Goal: Information Seeking & Learning: Check status

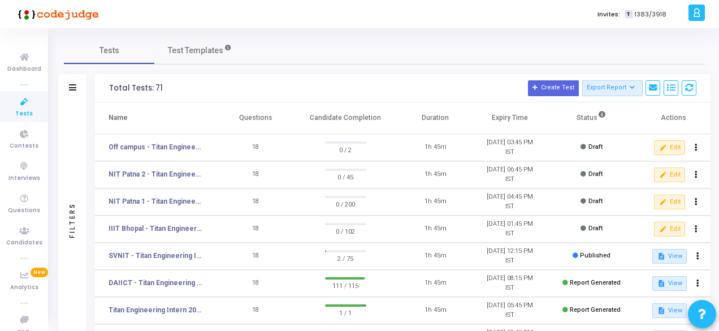
scroll to position [28, 0]
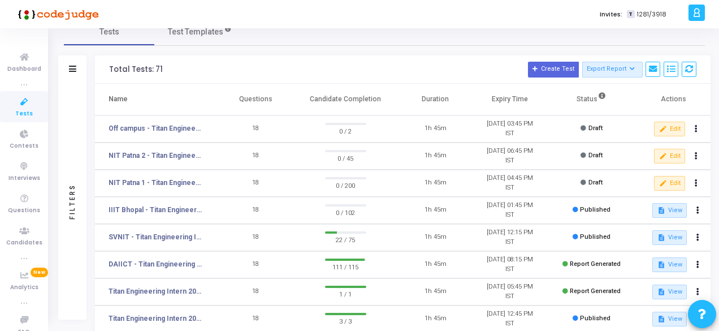
scroll to position [21, 0]
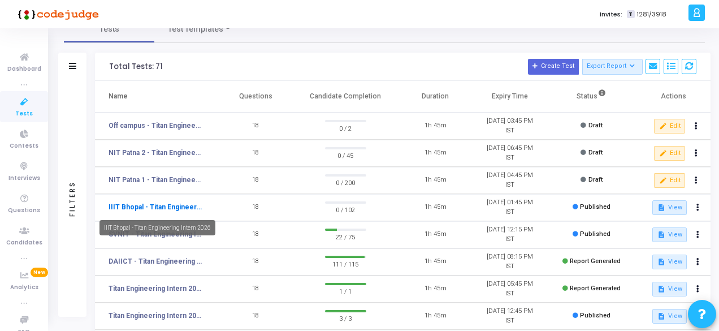
click at [162, 205] on link "IIIT Bhopal - Titan Engineering Intern 2026" at bounding box center [156, 207] width 94 height 10
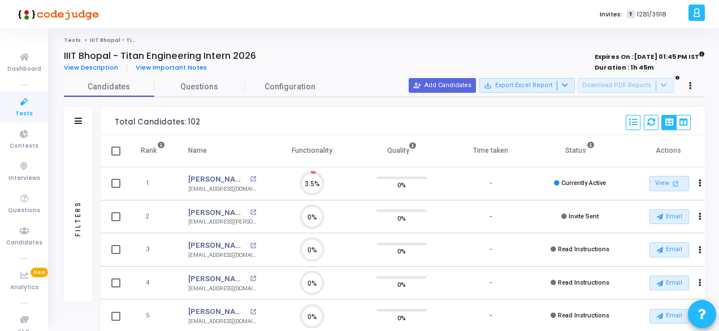
click at [23, 107] on icon at bounding box center [24, 102] width 24 height 14
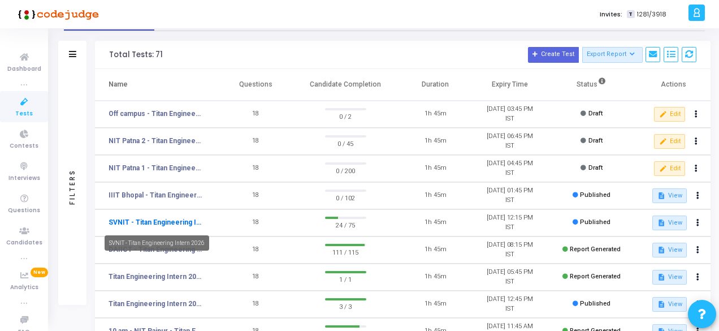
click at [162, 225] on link "SVNIT - Titan Engineering Intern 2026" at bounding box center [156, 222] width 94 height 10
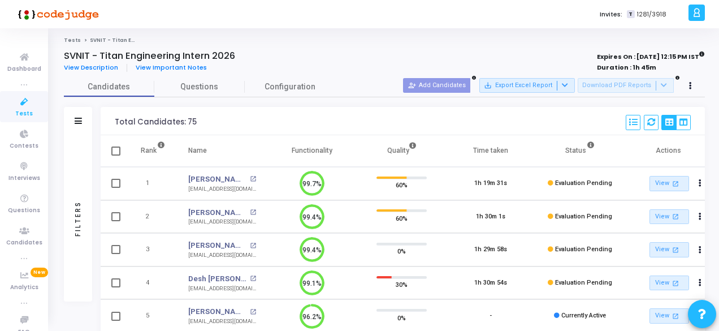
click at [19, 102] on icon at bounding box center [24, 102] width 24 height 14
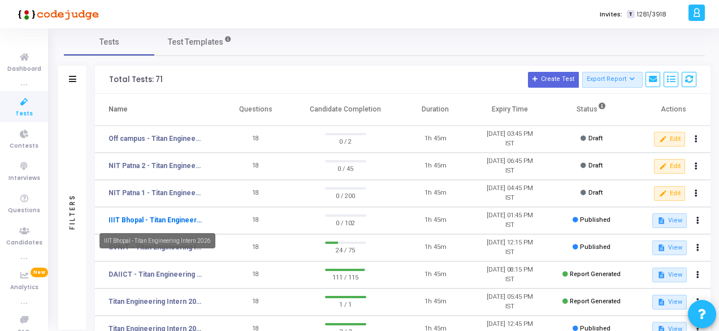
click at [157, 222] on link "IIIT Bhopal - Titan Engineering Intern 2026" at bounding box center [156, 220] width 94 height 10
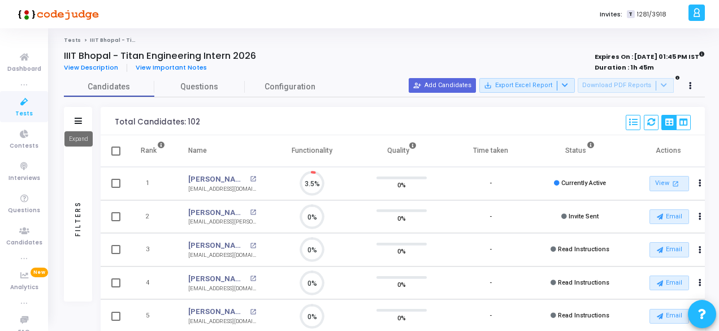
click at [80, 118] on icon at bounding box center [78, 121] width 7 height 6
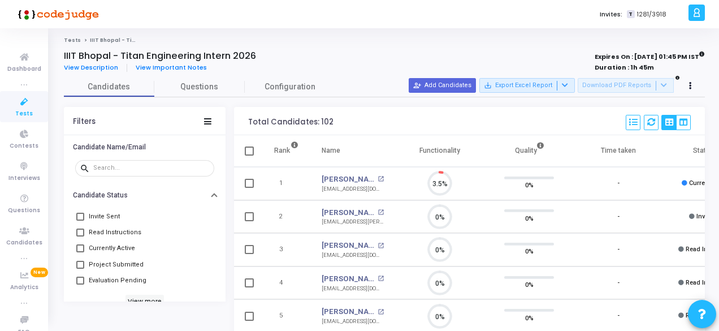
click at [122, 251] on span "Currently Active" at bounding box center [112, 248] width 46 height 14
click at [80, 252] on input "Currently Active" at bounding box center [80, 252] width 1 height 1
checkbox input "true"
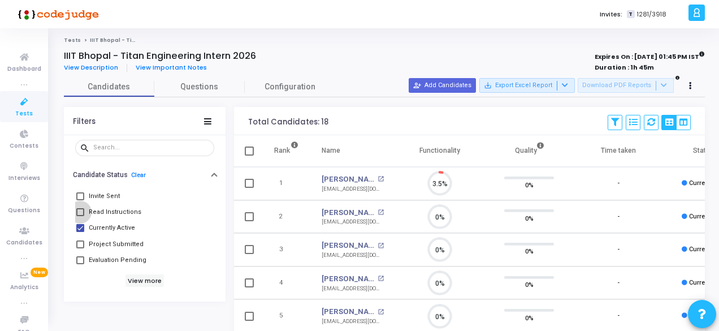
click at [80, 209] on span at bounding box center [80, 212] width 8 height 8
click at [80, 216] on input "Read Instructions" at bounding box center [80, 216] width 1 height 1
checkbox input "true"
click at [78, 228] on span at bounding box center [80, 228] width 8 height 8
click at [80, 232] on input "Currently Active" at bounding box center [80, 232] width 1 height 1
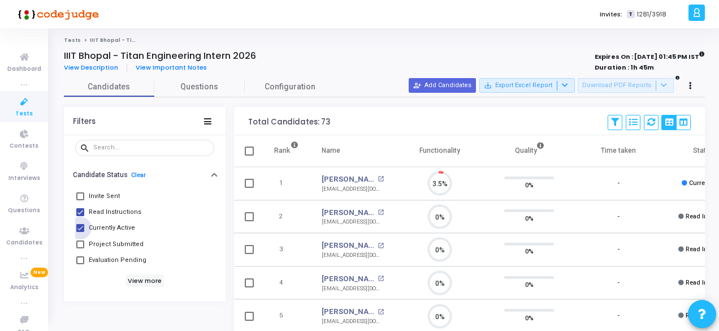
checkbox input "false"
click at [80, 211] on span at bounding box center [80, 212] width 8 height 8
click at [80, 216] on input "Read Instructions" at bounding box center [80, 216] width 1 height 1
checkbox input "false"
click at [210, 118] on icon at bounding box center [207, 121] width 7 height 6
